Goal: Transaction & Acquisition: Book appointment/travel/reservation

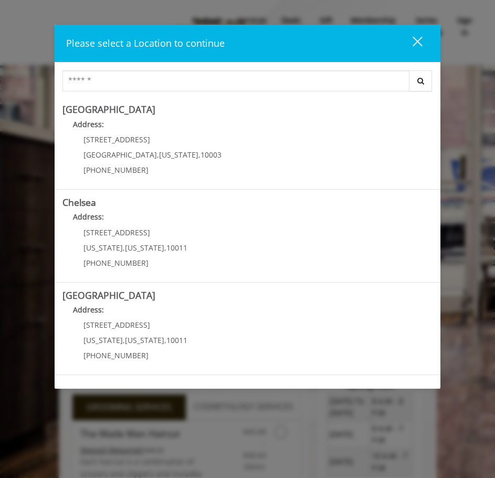
click at [420, 41] on div "close" at bounding box center [411, 44] width 21 height 16
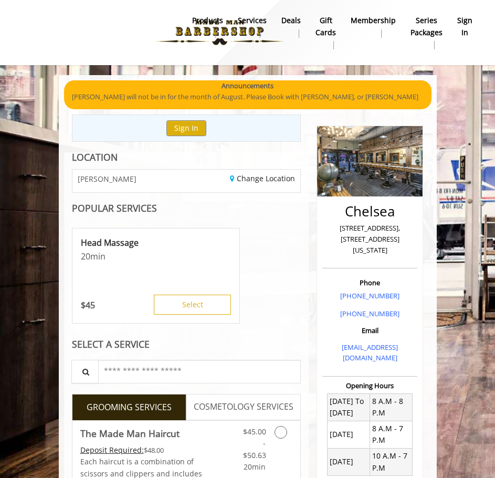
click at [463, 20] on b "sign in" at bounding box center [464, 27] width 15 height 24
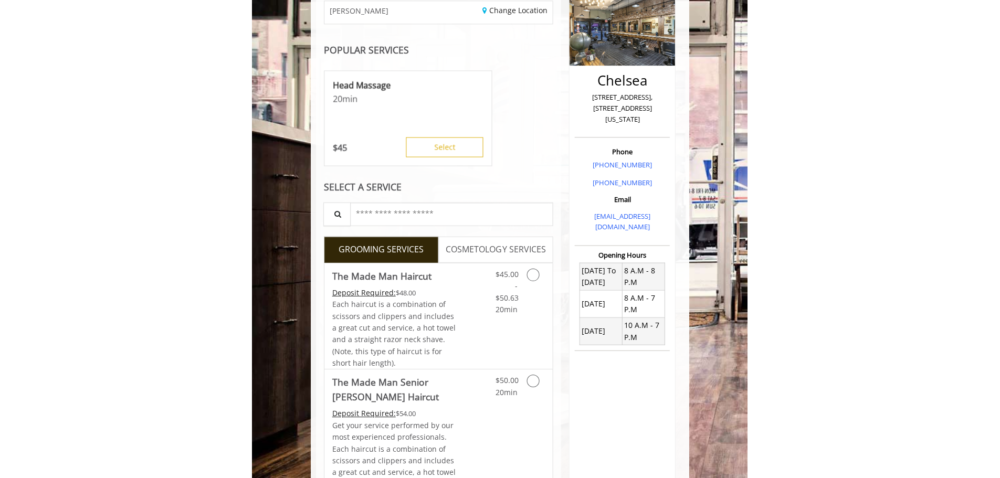
scroll to position [131, 0]
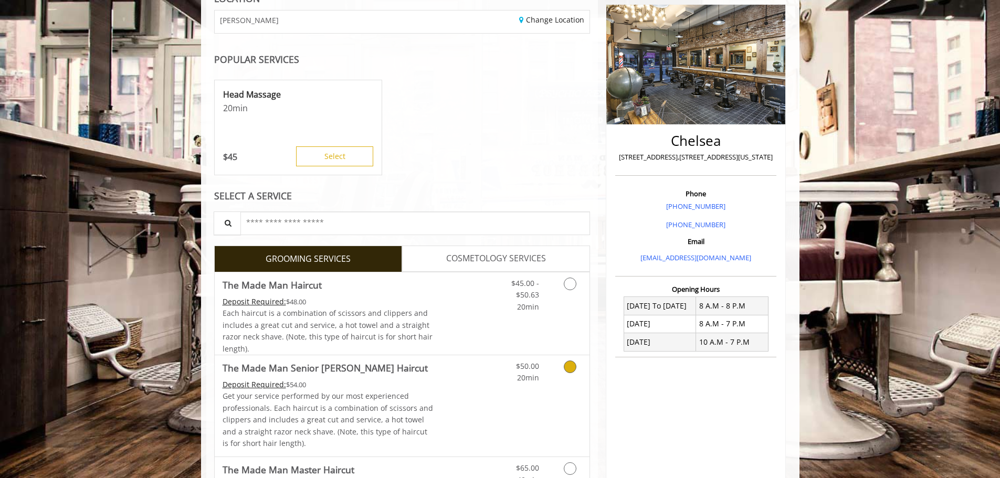
click at [502, 368] on icon "Grooming services" at bounding box center [570, 367] width 13 height 13
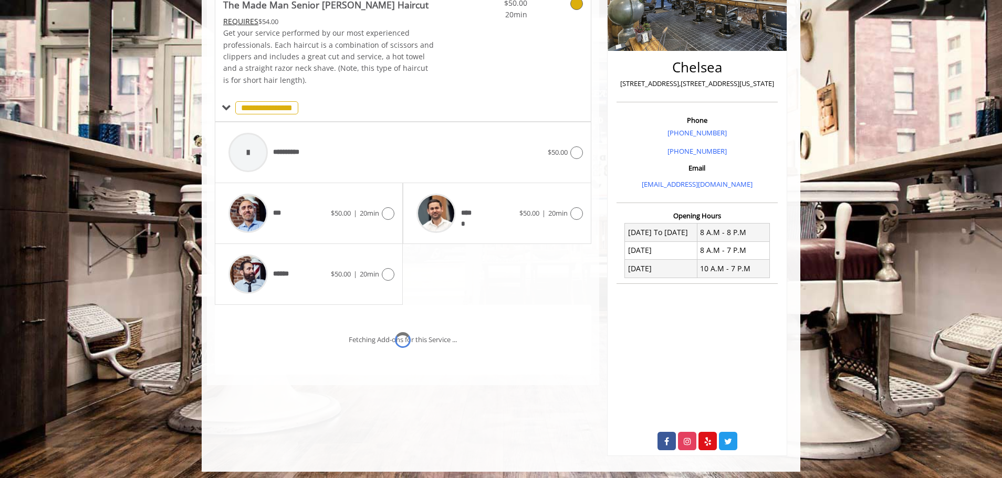
scroll to position [209, 0]
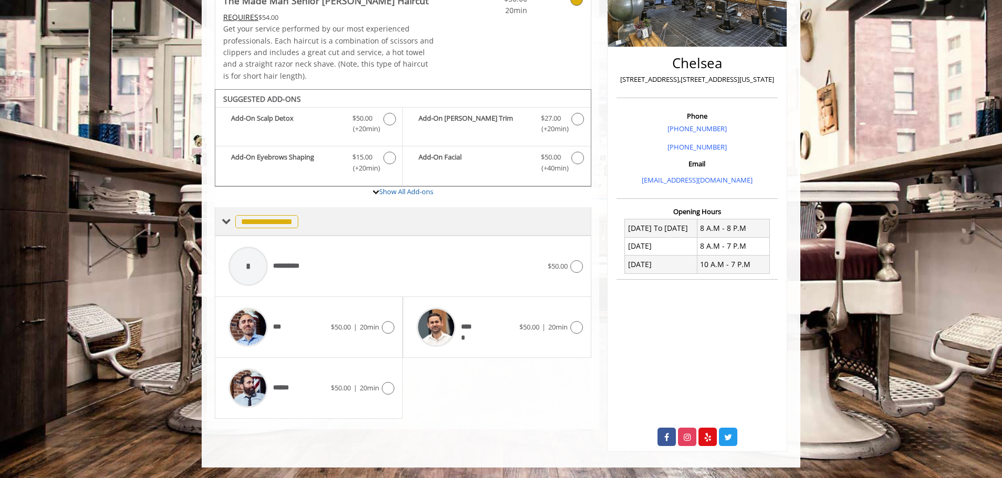
click at [228, 223] on span at bounding box center [226, 221] width 9 height 9
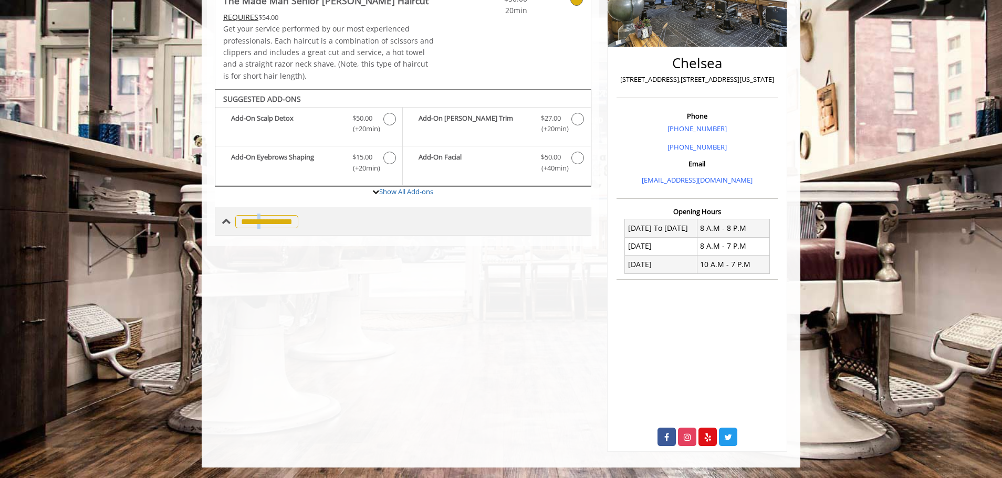
click at [262, 223] on span "**********" at bounding box center [266, 221] width 63 height 13
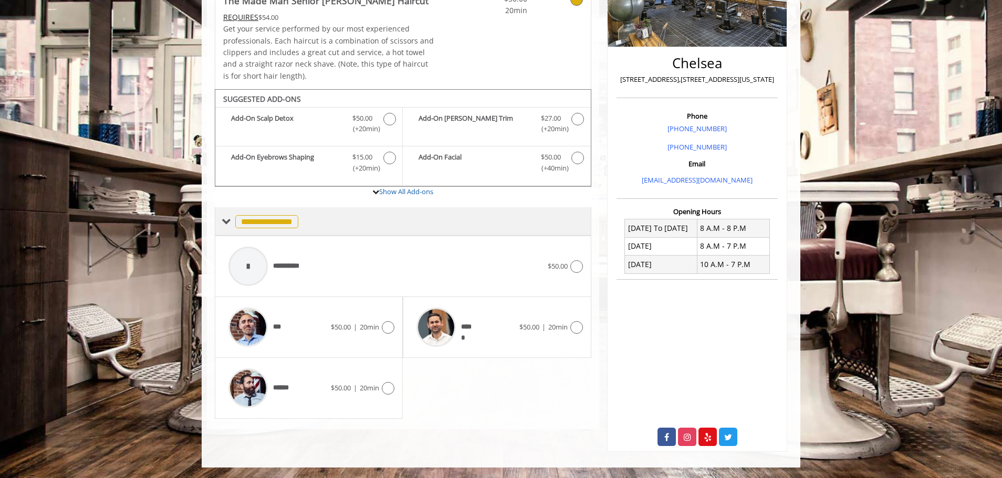
click at [295, 223] on span "**********" at bounding box center [266, 221] width 63 height 13
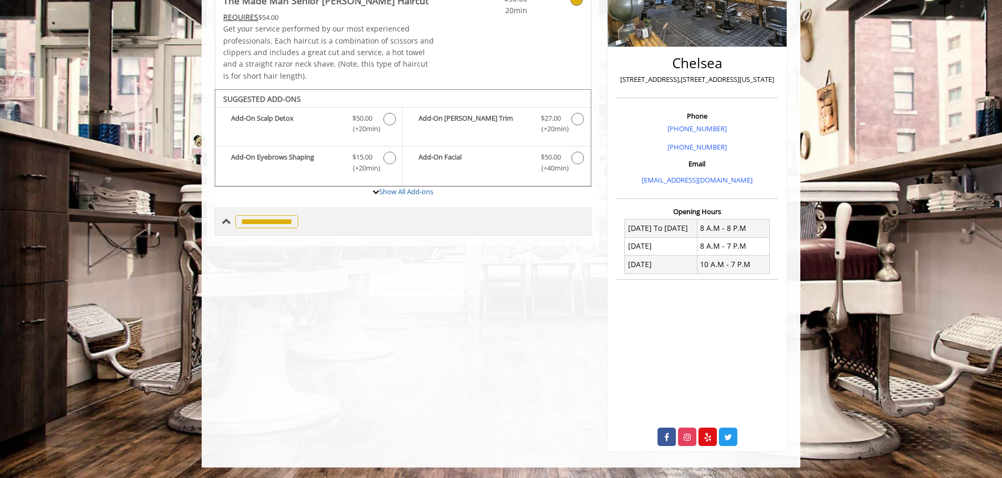
click at [295, 223] on span "**********" at bounding box center [266, 221] width 63 height 13
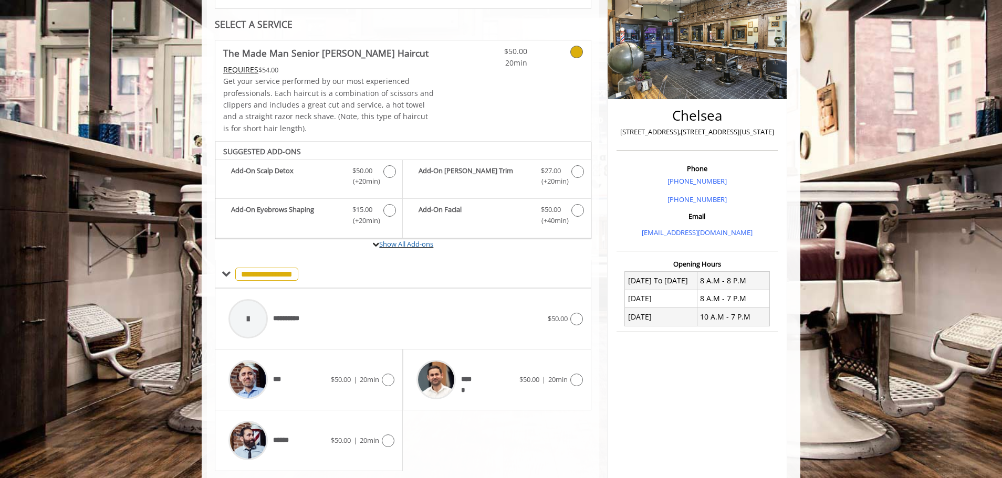
scroll to position [157, 0]
drag, startPoint x: 459, startPoint y: 255, endPoint x: 454, endPoint y: 258, distance: 5.4
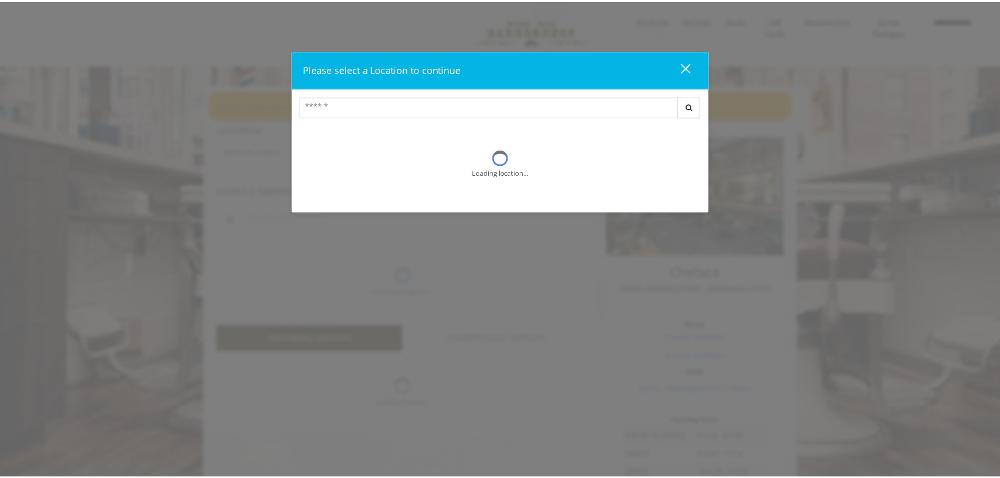
scroll to position [156, 0]
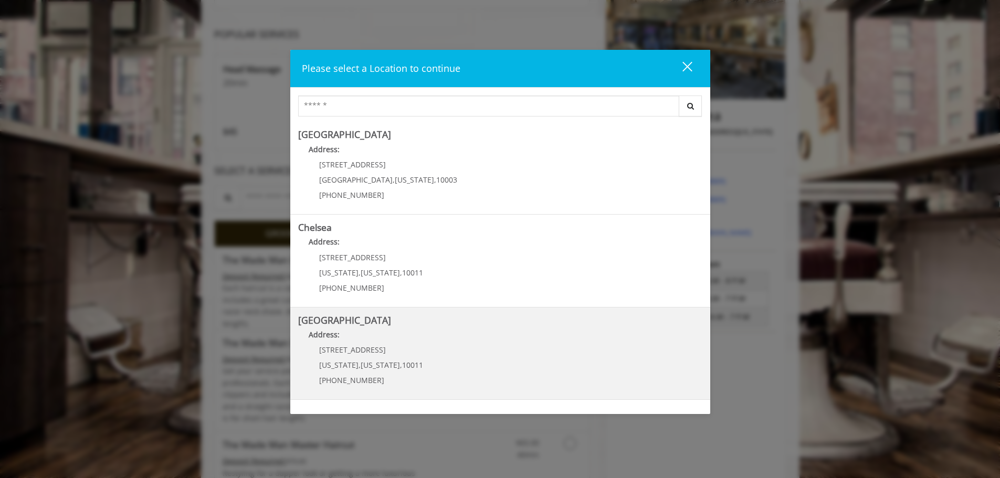
click at [455, 353] on Street "[GEOGRAPHIC_DATA] Address: [STREET_ADDRESS][US_STATE][US_STATE] (646) 850-0041" at bounding box center [500, 354] width 404 height 77
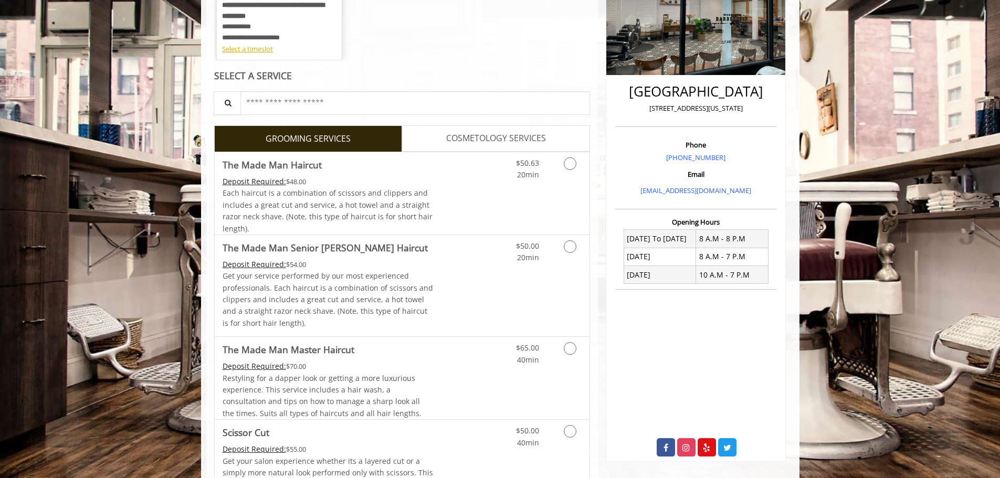
scroll to position [196, 0]
click at [569, 247] on icon "Grooming services" at bounding box center [570, 246] width 13 height 13
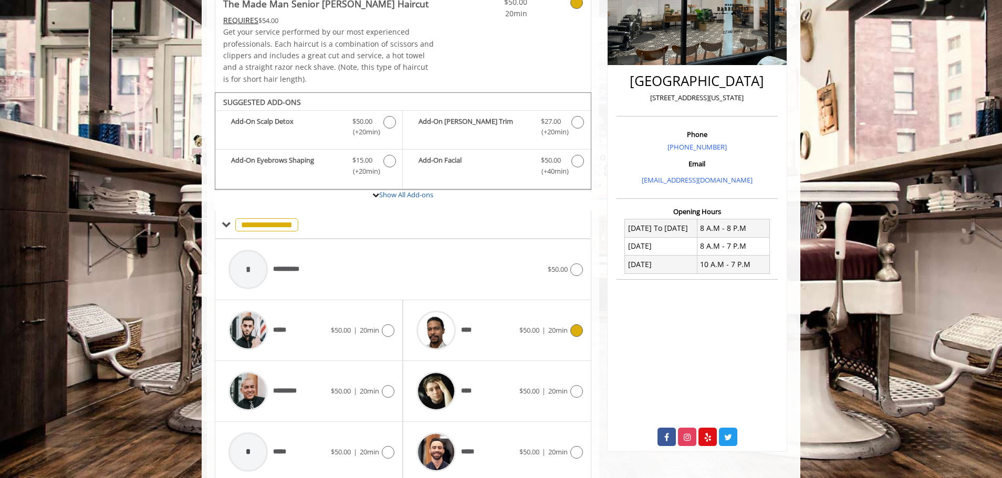
scroll to position [247, 0]
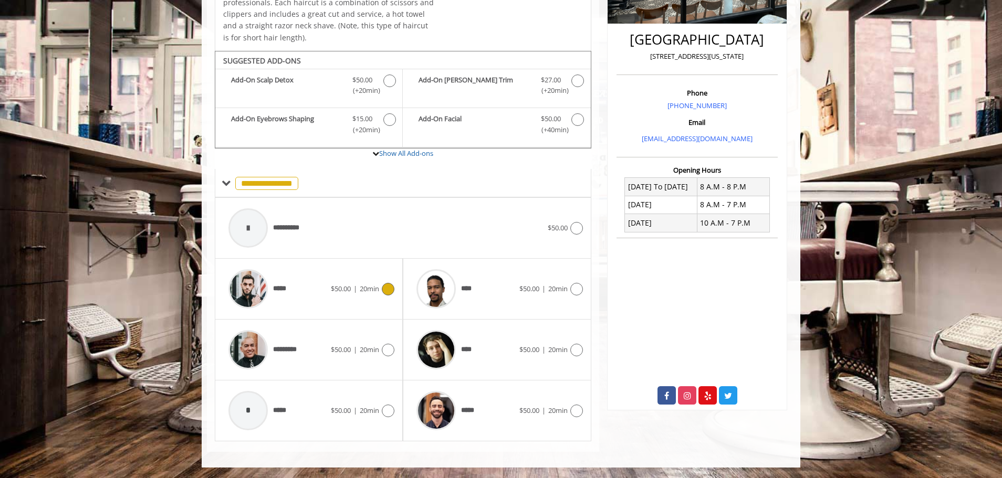
click at [388, 289] on icon at bounding box center [388, 289] width 13 height 13
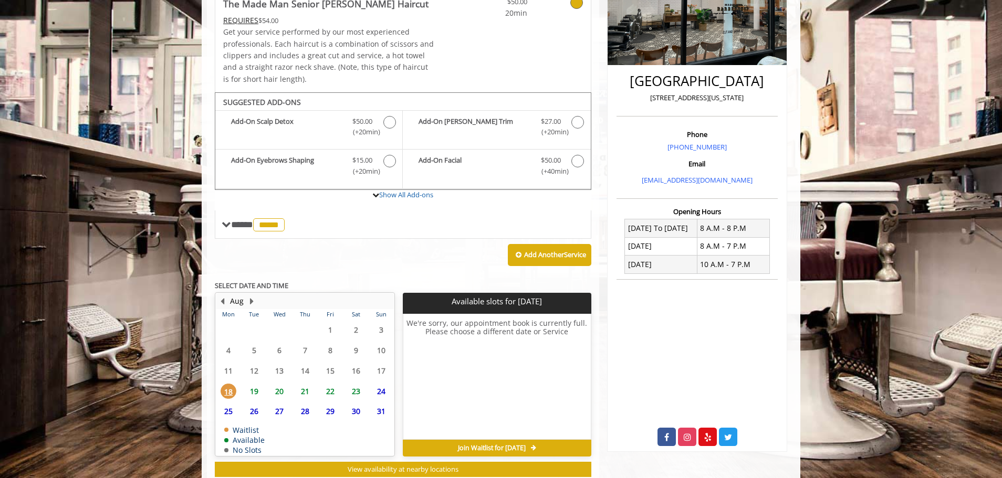
scroll to position [236, 0]
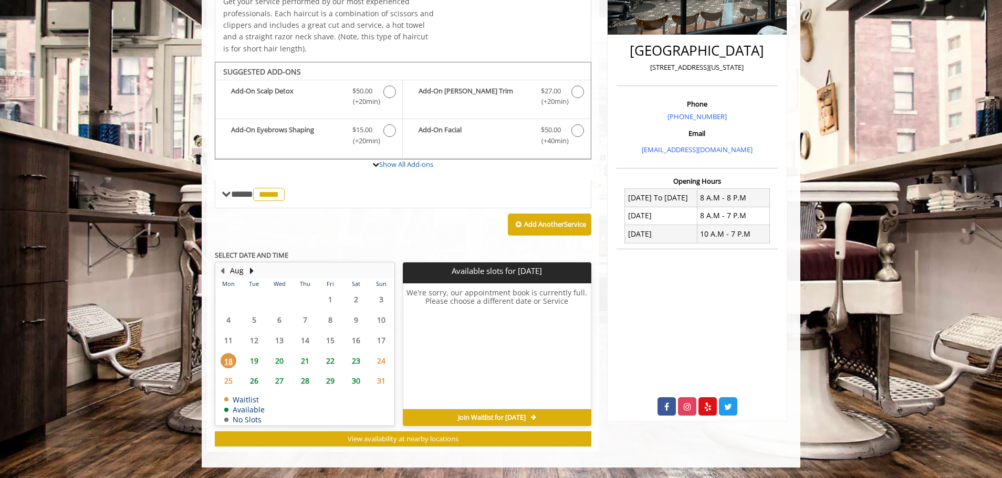
click at [256, 360] on span "19" at bounding box center [254, 360] width 16 height 15
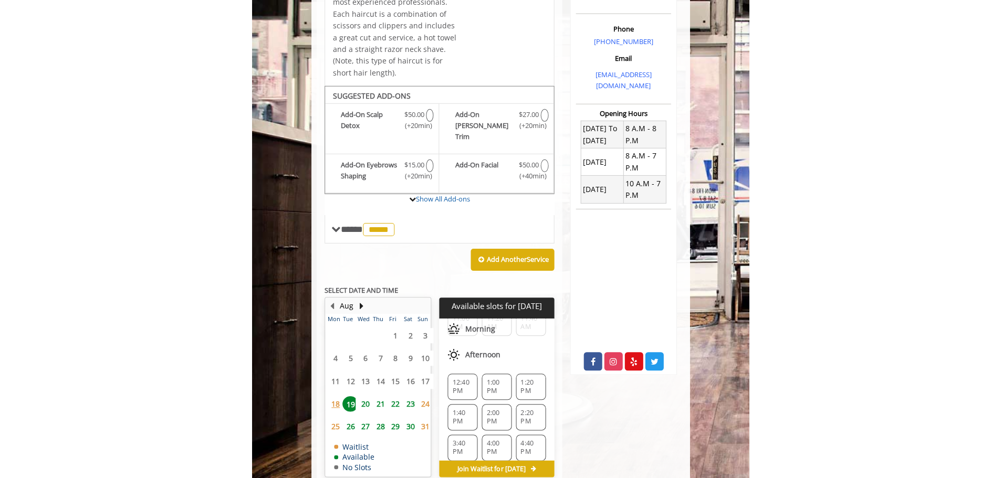
scroll to position [104, 0]
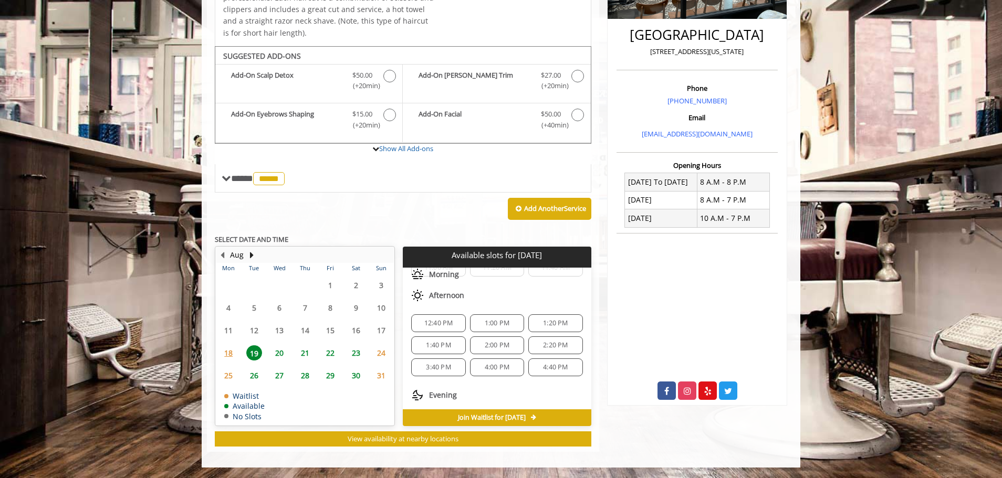
click at [505, 350] on span "2:00 PM" at bounding box center [497, 345] width 25 height 8
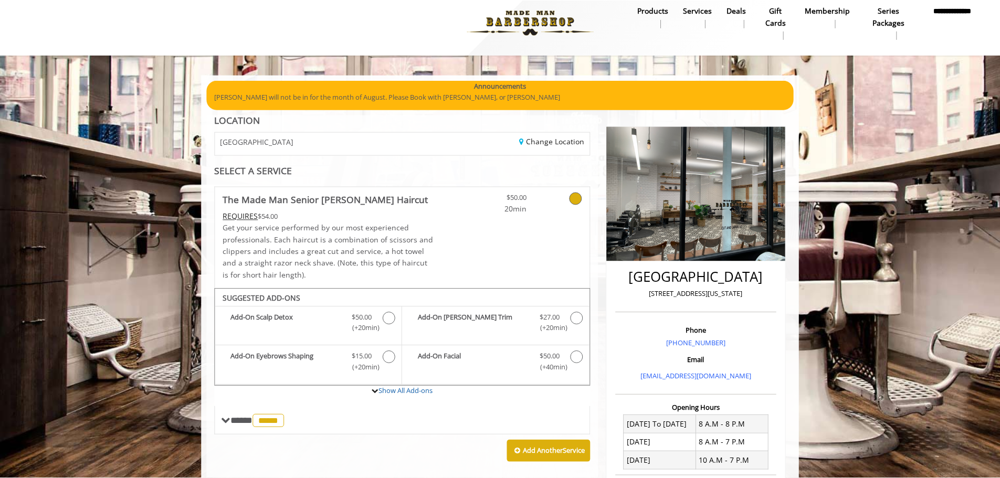
scroll to position [0, 0]
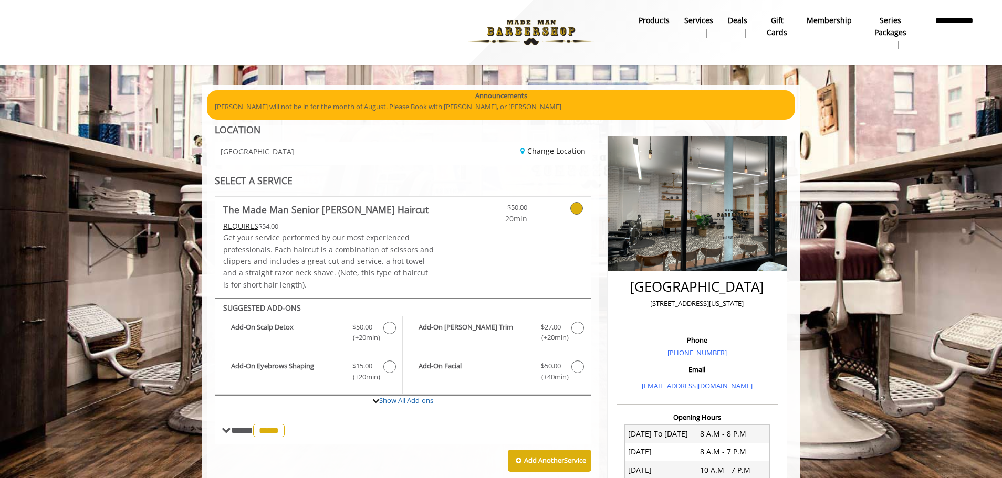
click at [573, 204] on icon at bounding box center [576, 208] width 13 height 13
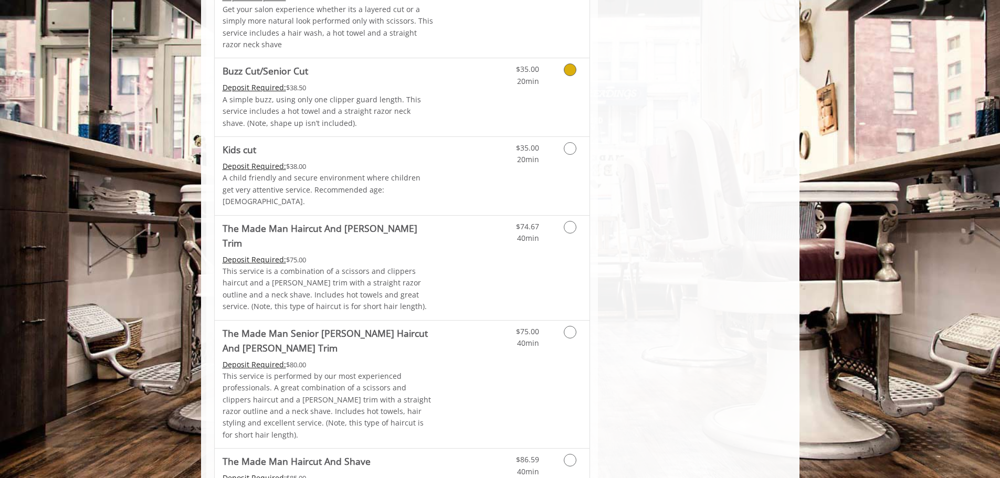
scroll to position [784, 0]
click at [572, 220] on icon "Grooming services" at bounding box center [570, 226] width 13 height 13
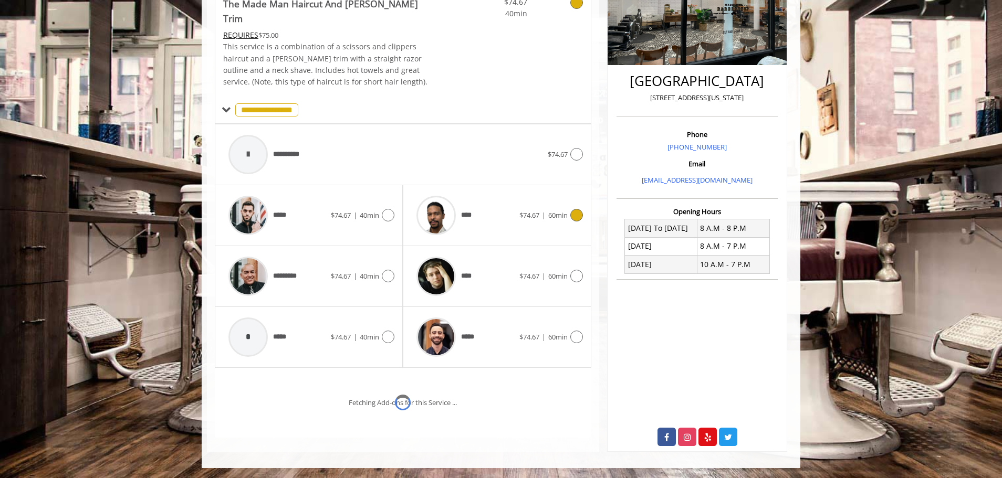
scroll to position [236, 0]
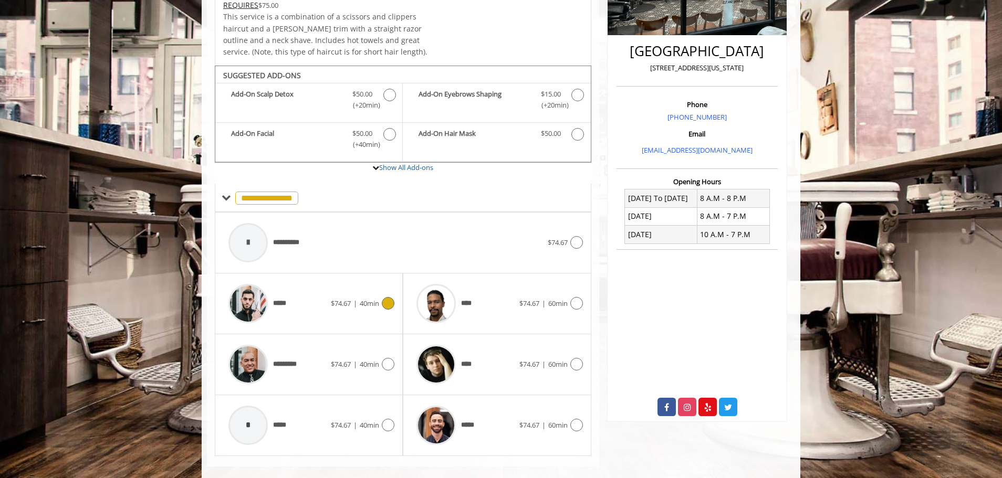
click at [377, 299] on span "40min" at bounding box center [369, 303] width 19 height 9
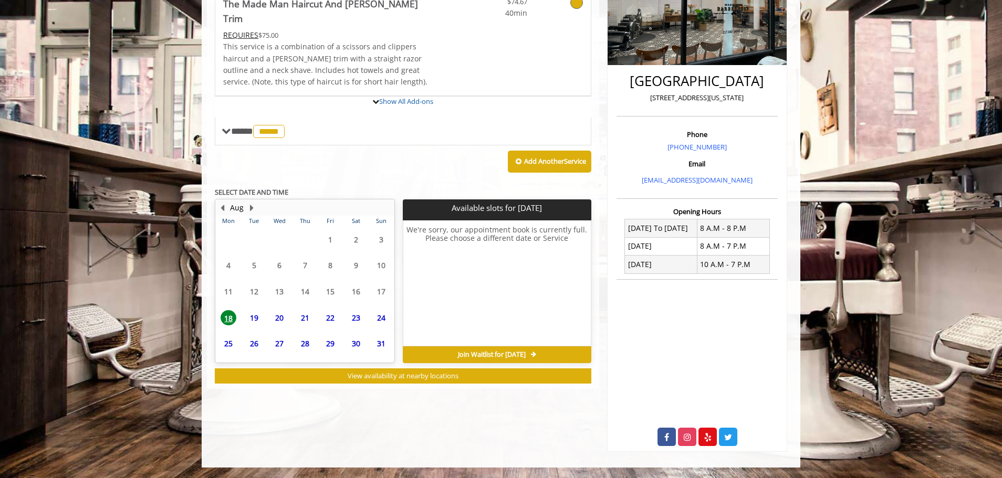
scroll to position [225, 0]
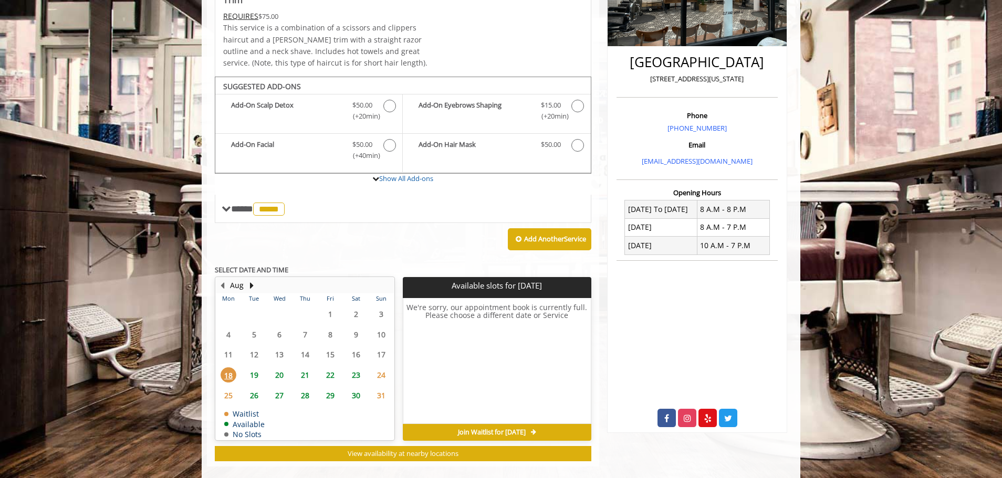
click at [256, 367] on span "19" at bounding box center [254, 374] width 16 height 15
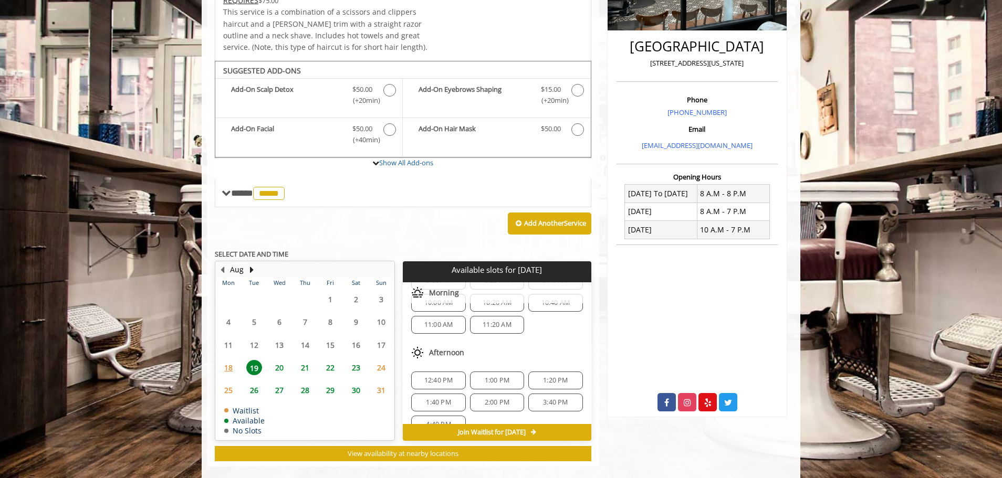
scroll to position [80, 0]
click at [487, 381] on span "2:00 PM" at bounding box center [497, 385] width 25 height 8
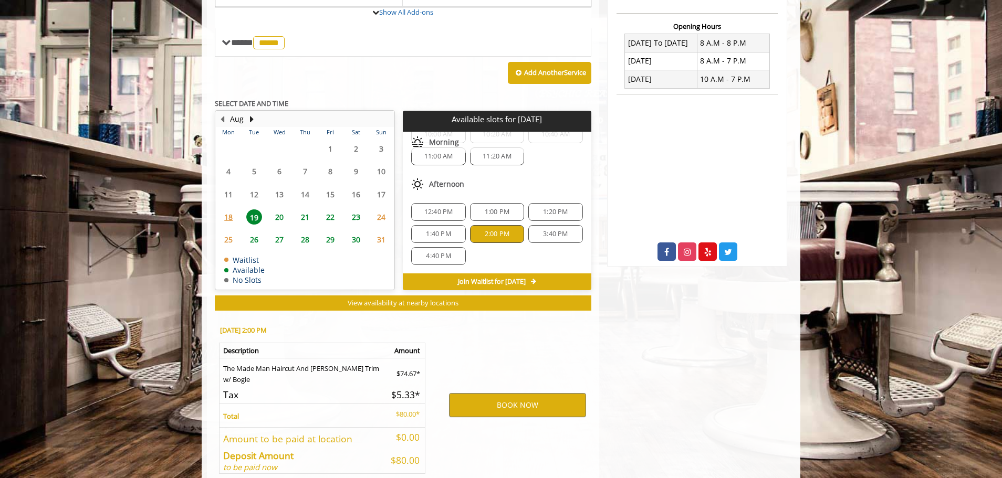
scroll to position [430, 0]
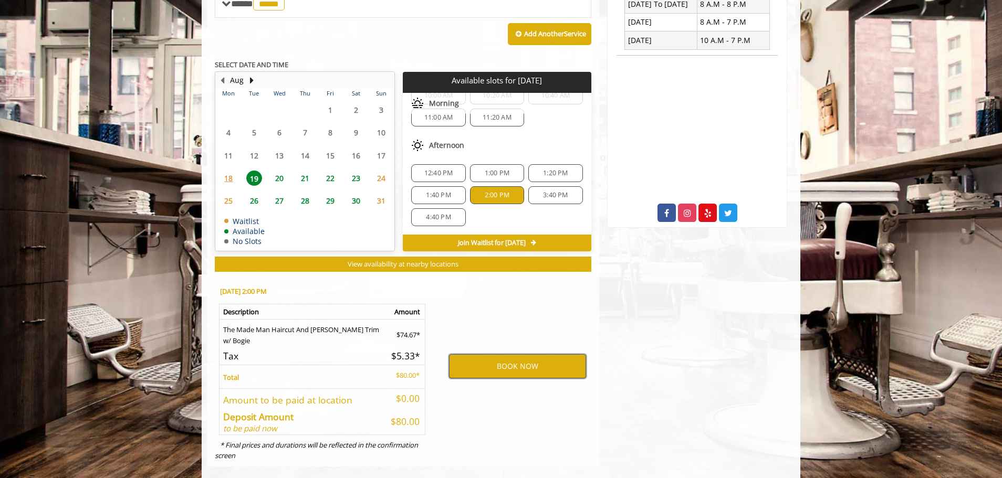
click at [497, 354] on button "BOOK NOW" at bounding box center [517, 366] width 137 height 24
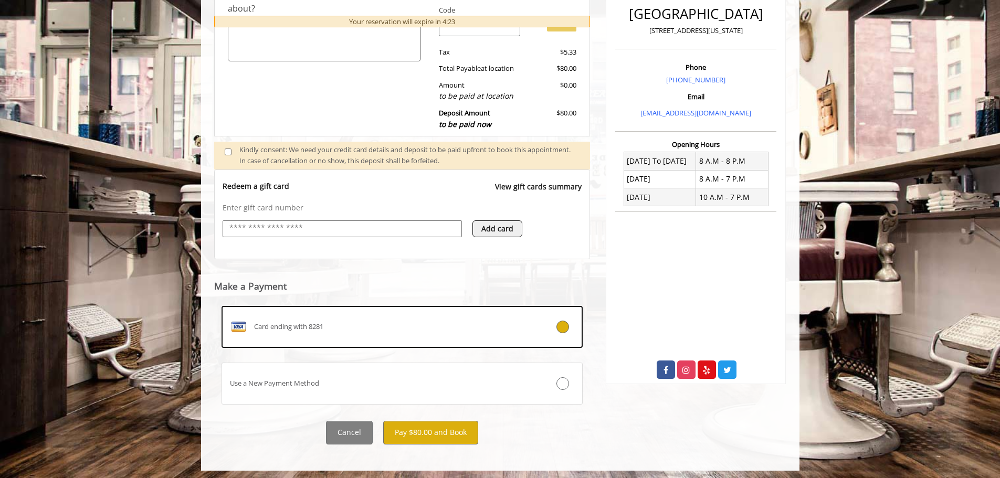
scroll to position [276, 0]
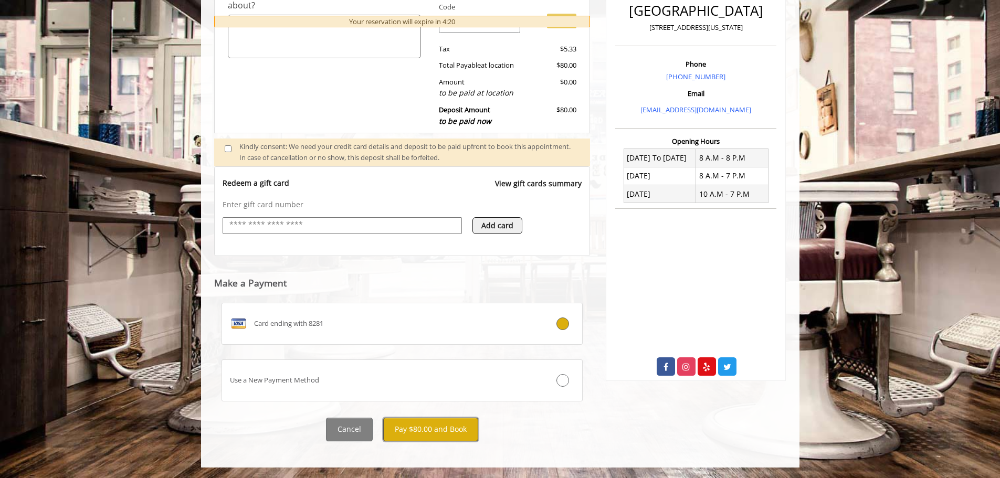
click at [450, 429] on button "Pay $80.00 and Book" at bounding box center [430, 430] width 95 height 24
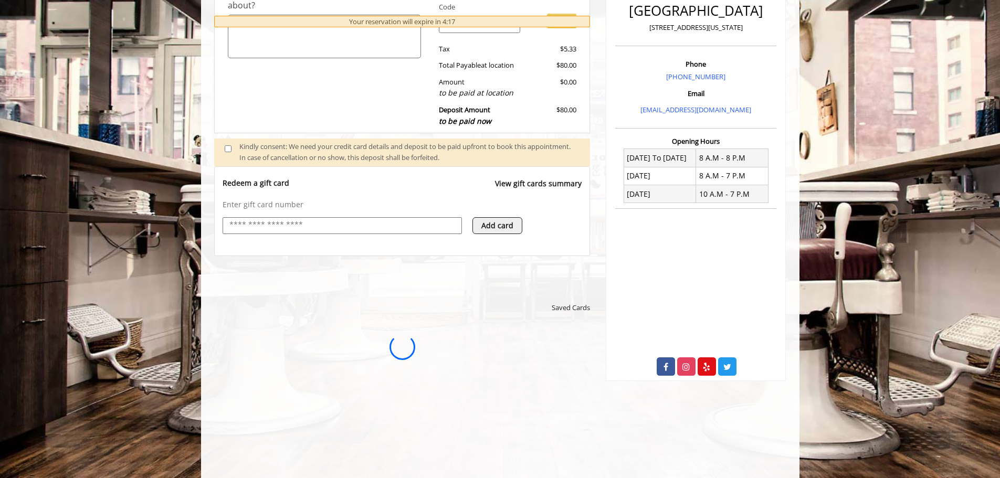
scroll to position [0, 0]
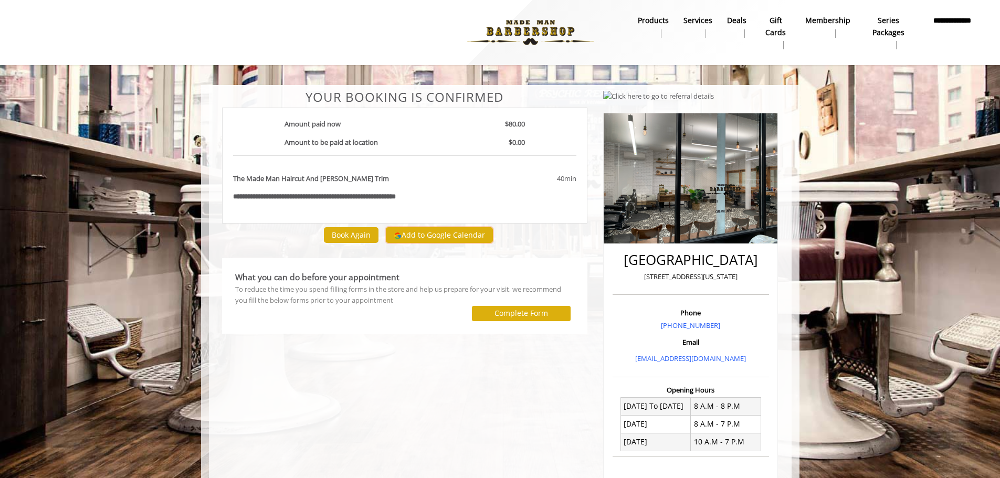
click at [434, 239] on button "Add to Google Calendar" at bounding box center [439, 235] width 107 height 16
